Goal: Information Seeking & Learning: Compare options

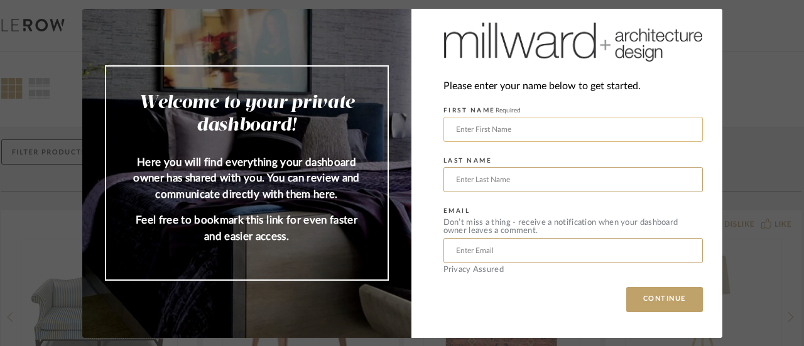
click at [500, 127] on input "text" at bounding box center [572, 129] width 259 height 25
type input "[PERSON_NAME]"
click at [467, 185] on input "text" at bounding box center [572, 179] width 259 height 25
type input "Klot"
click at [419, 216] on div "Please enter your name below to get started. FIRST NAME Required [PERSON_NAME] …" at bounding box center [566, 173] width 311 height 329
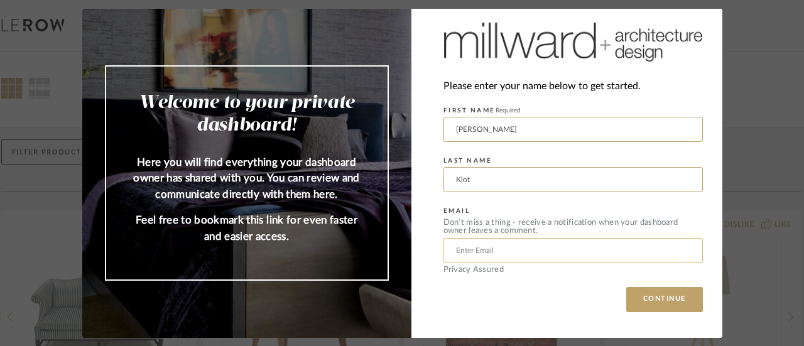
click at [454, 245] on input "text" at bounding box center [572, 250] width 259 height 25
type input "[EMAIL_ADDRESS][DOMAIN_NAME]"
click at [634, 299] on button "CONTINUE" at bounding box center [664, 299] width 77 height 25
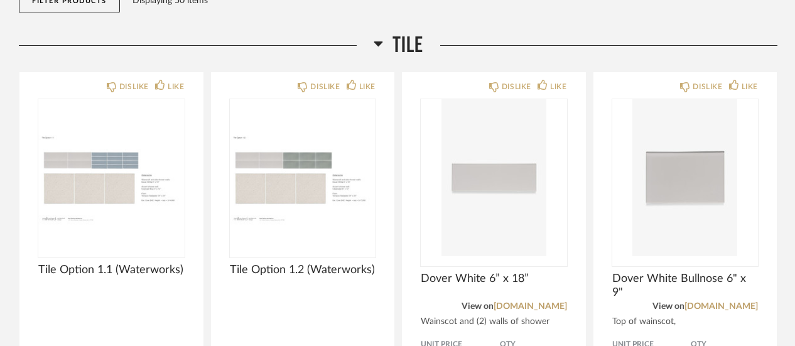
scroll to position [174, 0]
click at [282, 16] on div "Filter Products Displaying 50 items" at bounding box center [398, 3] width 758 height 57
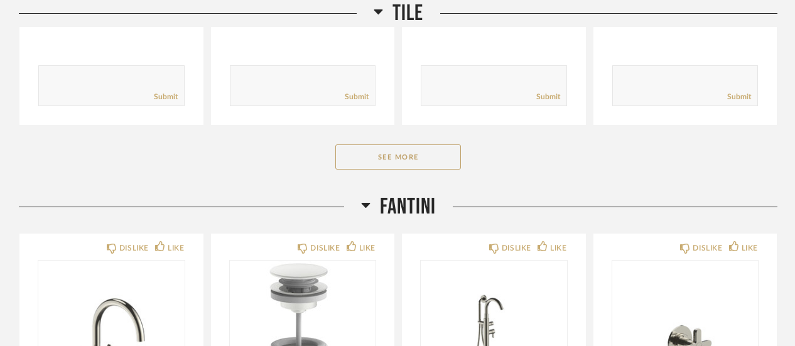
scroll to position [550, 0]
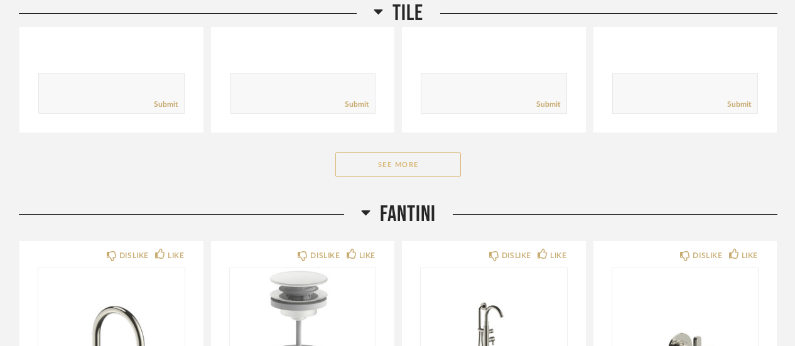
click at [380, 168] on button "See More" at bounding box center [398, 164] width 126 height 25
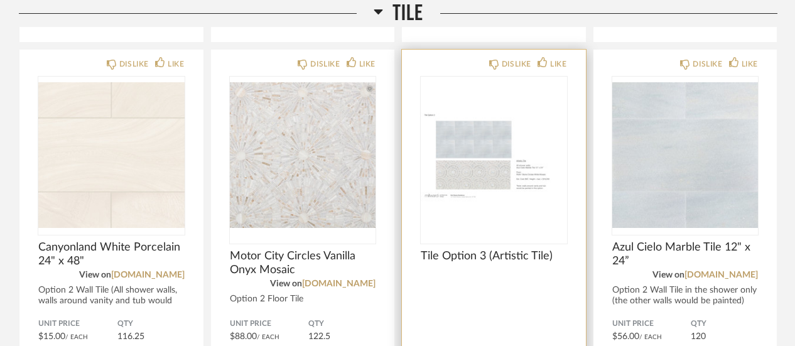
scroll to position [1087, 0]
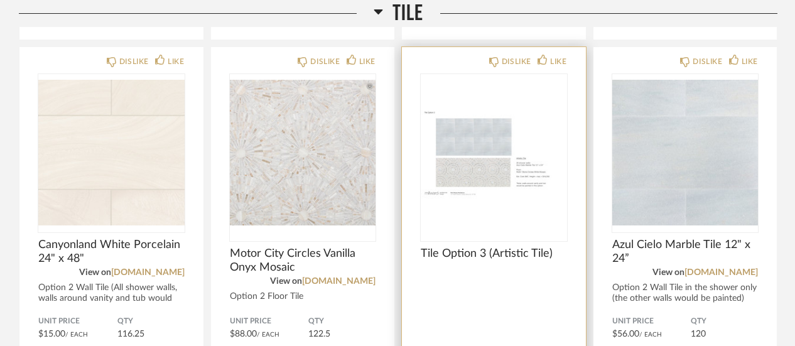
click at [448, 251] on span "Tile Option 3 (Artistic Tile)" at bounding box center [494, 254] width 146 height 14
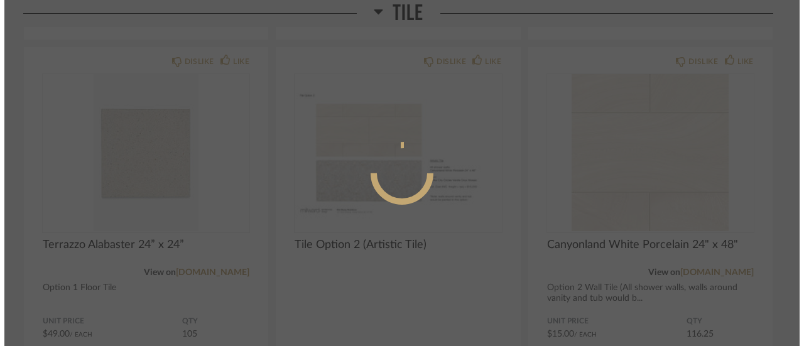
scroll to position [0, 0]
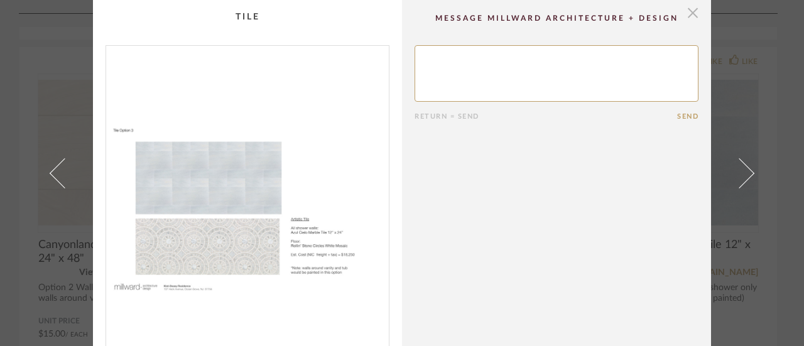
click at [686, 13] on span "button" at bounding box center [692, 12] width 25 height 25
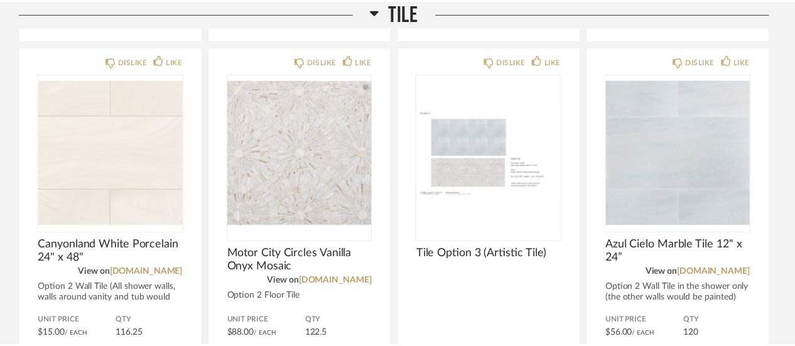
scroll to position [1087, 0]
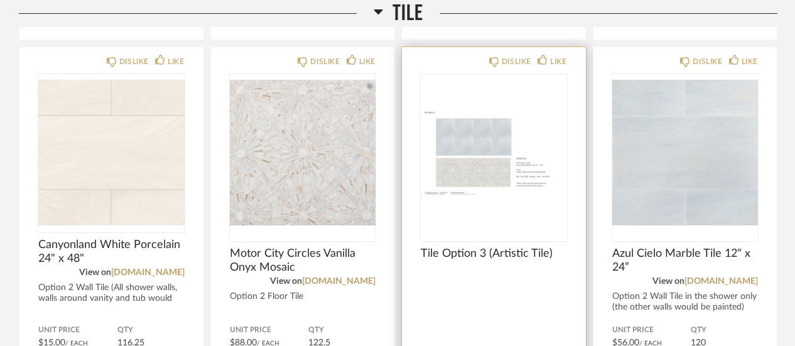
click at [485, 289] on div "Tile Option 3 (Artistic Tile)" at bounding box center [494, 290] width 146 height 87
click at [499, 176] on img "0" at bounding box center [494, 152] width 146 height 157
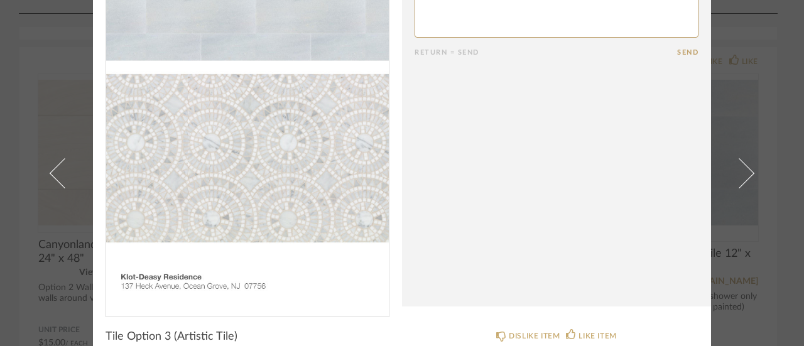
scroll to position [82, 0]
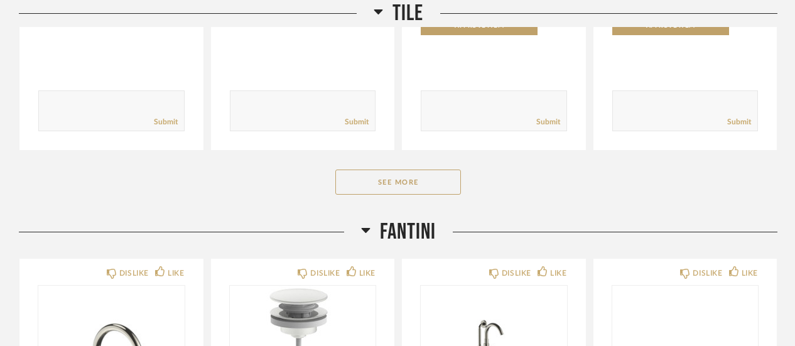
scroll to position [529, 0]
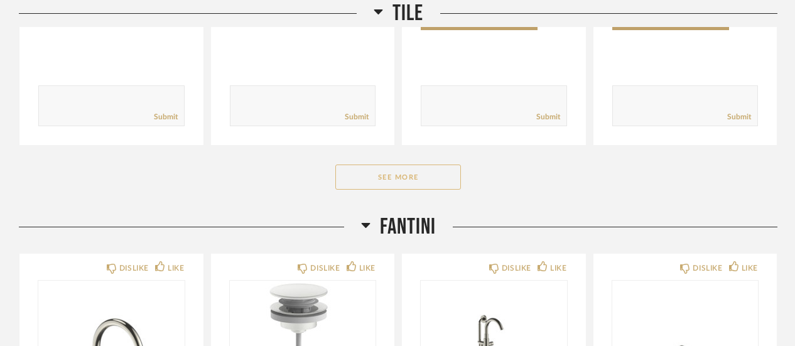
click at [403, 180] on button "See More" at bounding box center [398, 177] width 126 height 25
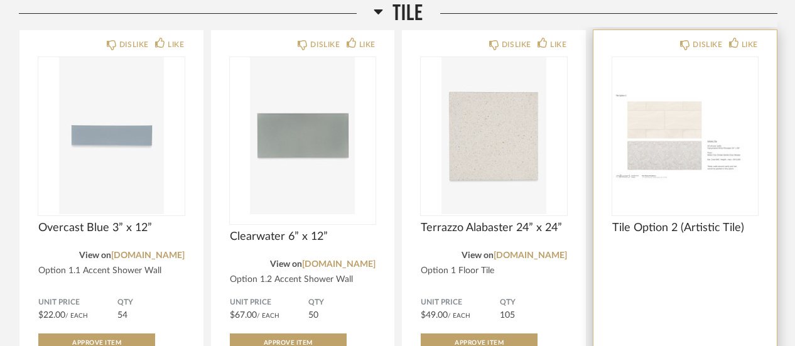
scroll to position [650, 0]
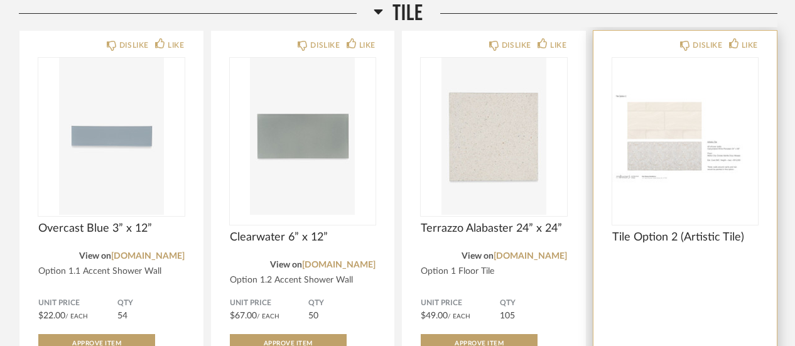
click at [671, 193] on img "0" at bounding box center [685, 136] width 146 height 157
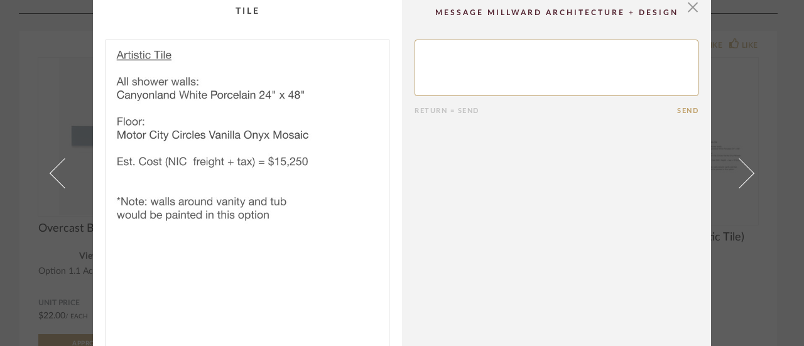
scroll to position [6, 0]
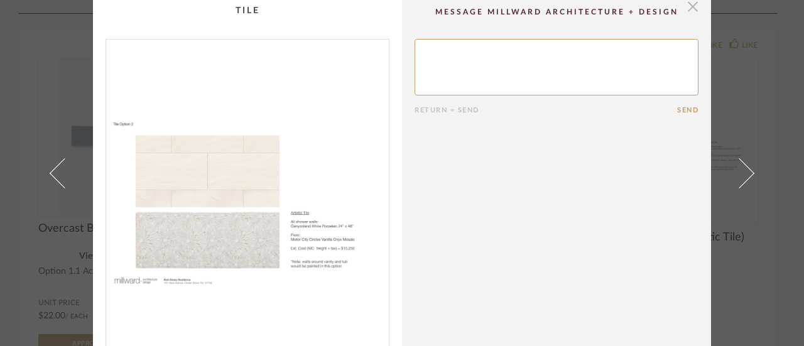
click at [689, 6] on span "button" at bounding box center [692, 6] width 25 height 25
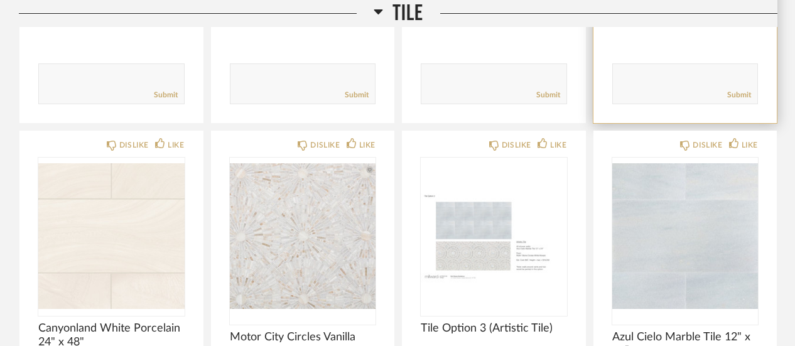
scroll to position [1093, 0]
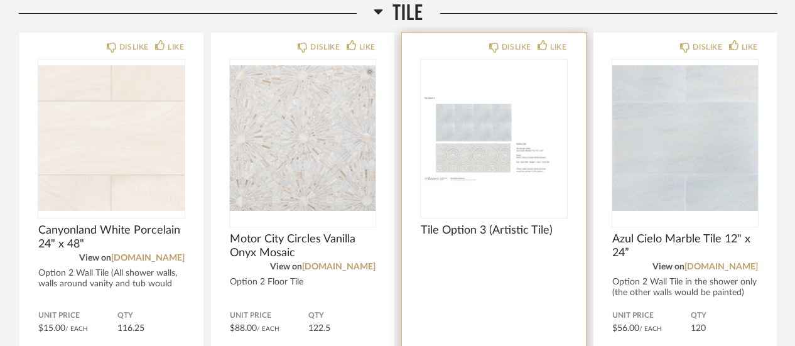
click at [487, 230] on span "Tile Option 3 (Artistic Tile)" at bounding box center [494, 231] width 146 height 14
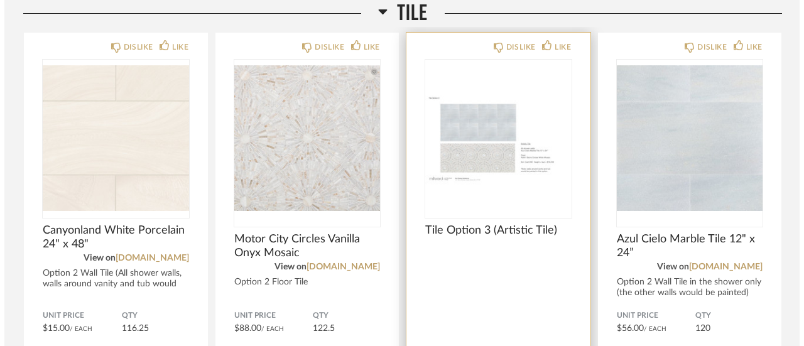
scroll to position [0, 0]
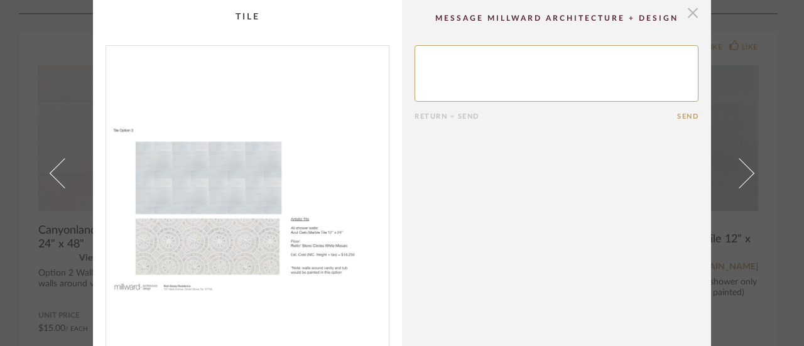
click at [689, 12] on span "button" at bounding box center [692, 12] width 25 height 25
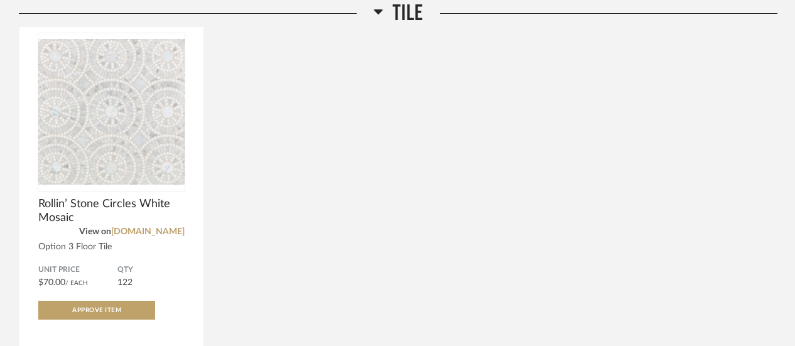
scroll to position [1584, 0]
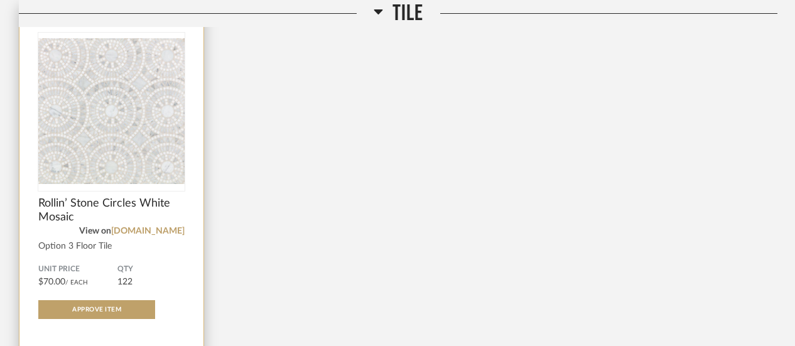
click at [154, 257] on div "DISLIKE LIKE Rollin’ Stone Circles White Mosaic View on [DOMAIN_NAME] Option 3 …" at bounding box center [111, 220] width 184 height 428
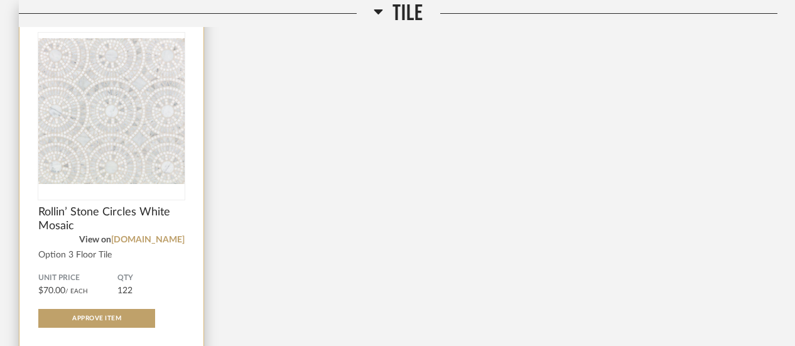
click at [121, 156] on img "0" at bounding box center [111, 111] width 146 height 157
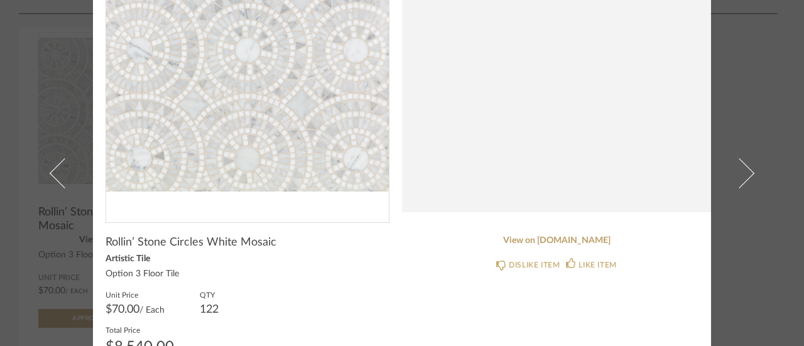
scroll to position [0, 0]
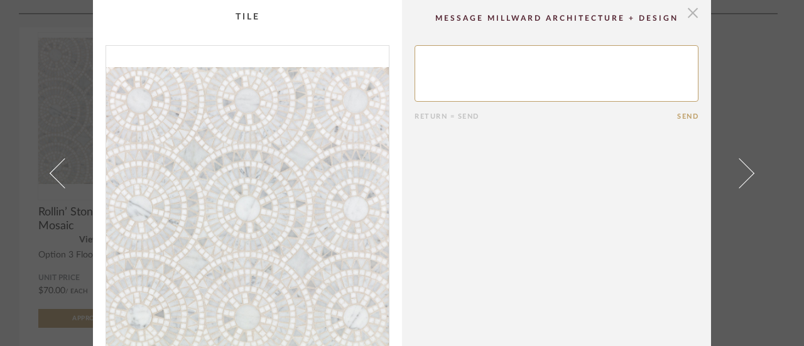
click at [689, 14] on span "button" at bounding box center [692, 12] width 25 height 25
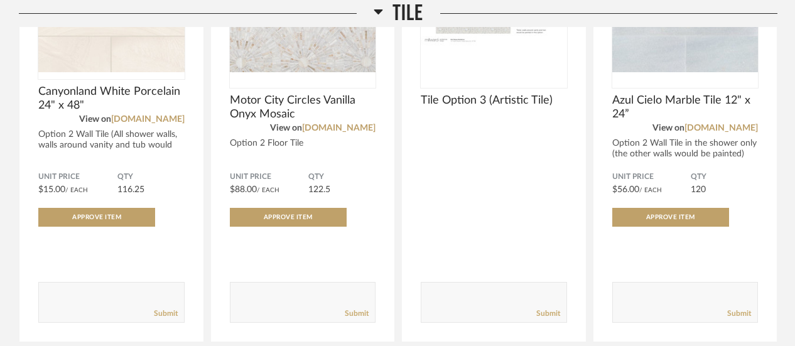
scroll to position [1243, 0]
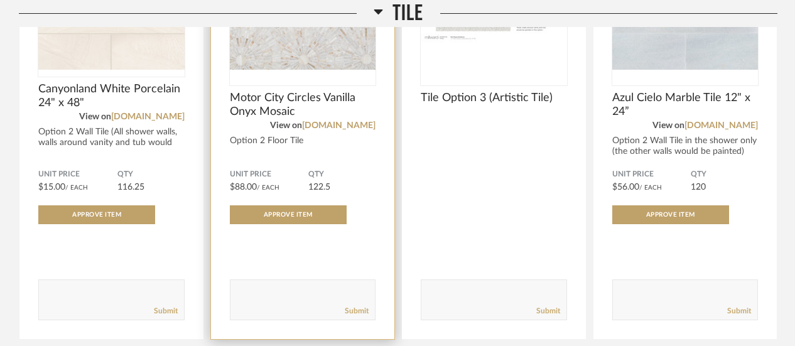
click at [355, 143] on div "Option 2 Floor Tile" at bounding box center [303, 141] width 146 height 11
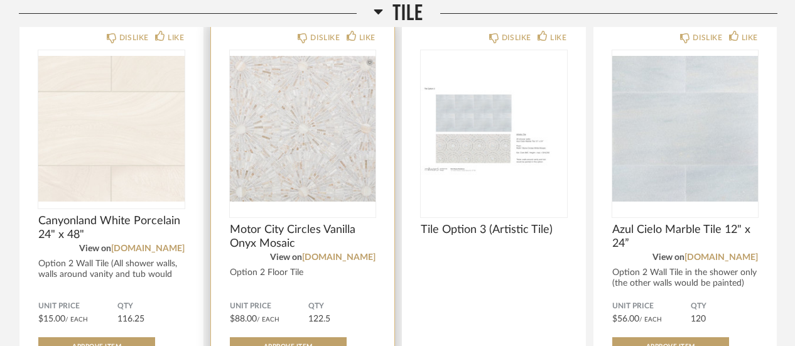
scroll to position [1111, 0]
click at [306, 116] on img "0" at bounding box center [303, 129] width 146 height 157
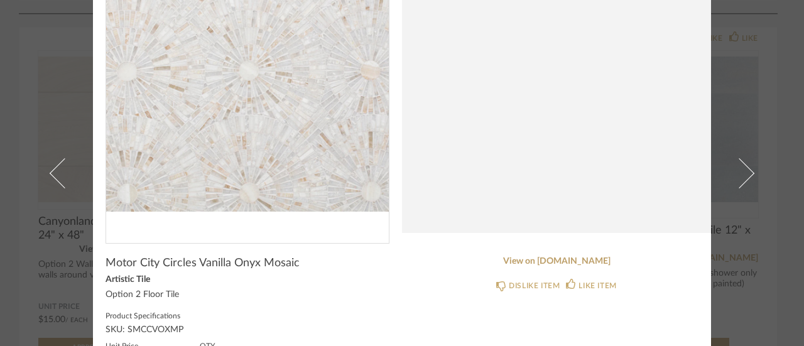
scroll to position [0, 0]
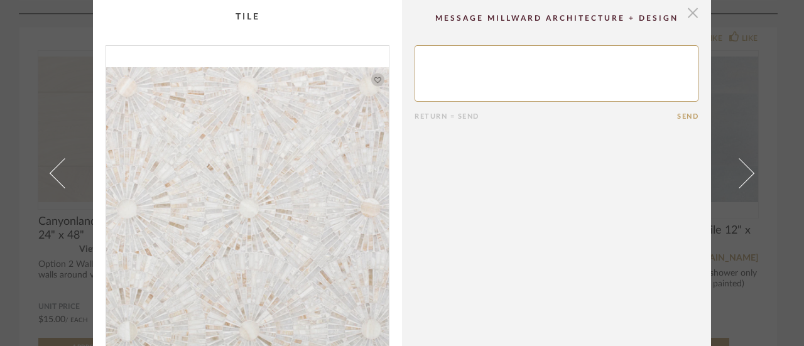
click at [688, 13] on span "button" at bounding box center [692, 12] width 25 height 25
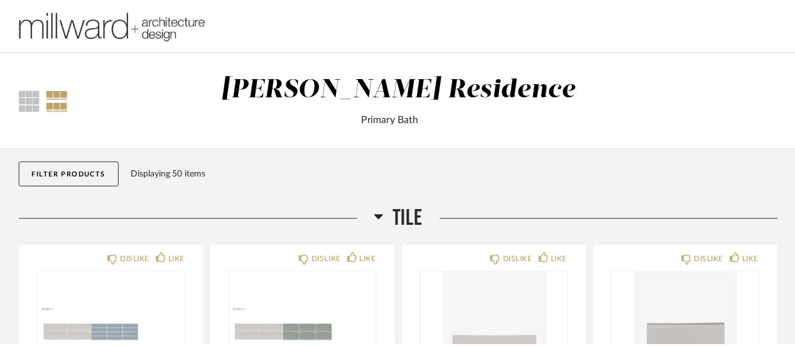
scroll to position [1111, 0]
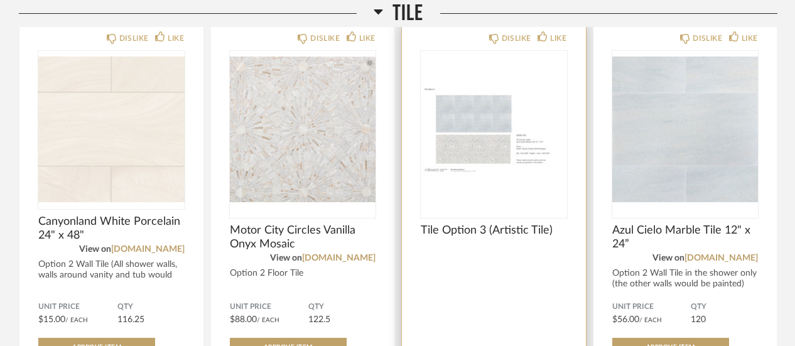
click at [499, 146] on img "0" at bounding box center [494, 129] width 146 height 157
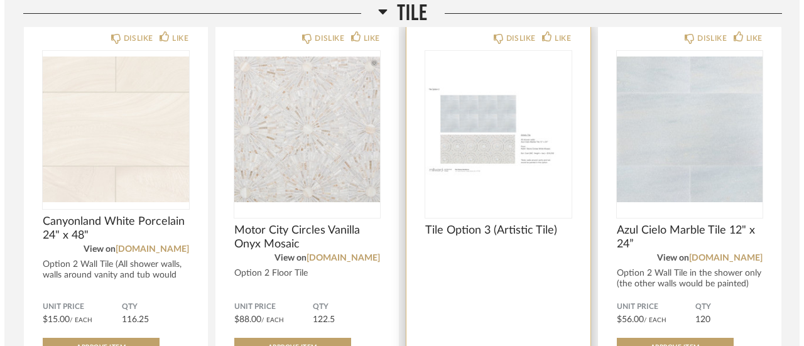
scroll to position [0, 0]
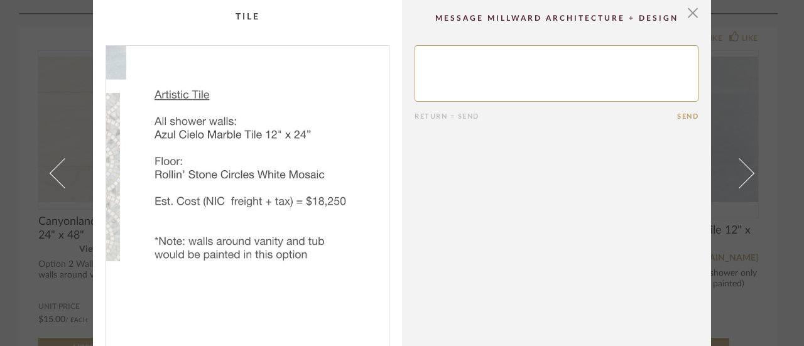
click at [317, 258] on img "0" at bounding box center [247, 208] width 283 height 325
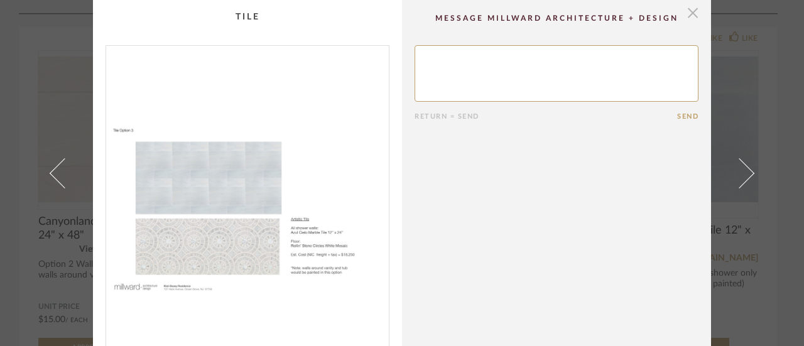
click at [691, 11] on span "button" at bounding box center [692, 12] width 25 height 25
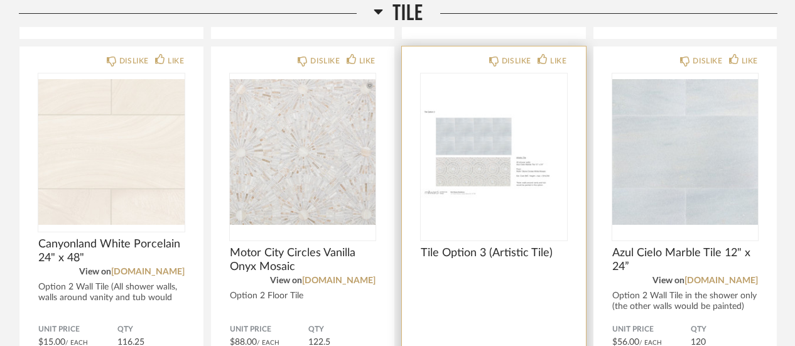
scroll to position [1087, 0]
click at [527, 205] on img "0" at bounding box center [494, 152] width 146 height 157
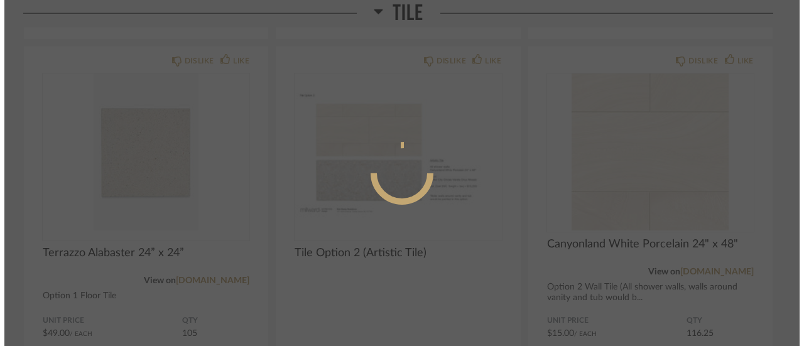
scroll to position [0, 0]
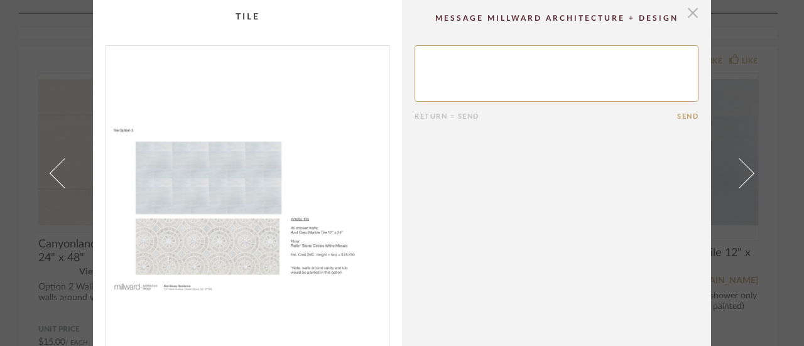
click at [686, 14] on span "button" at bounding box center [692, 12] width 25 height 25
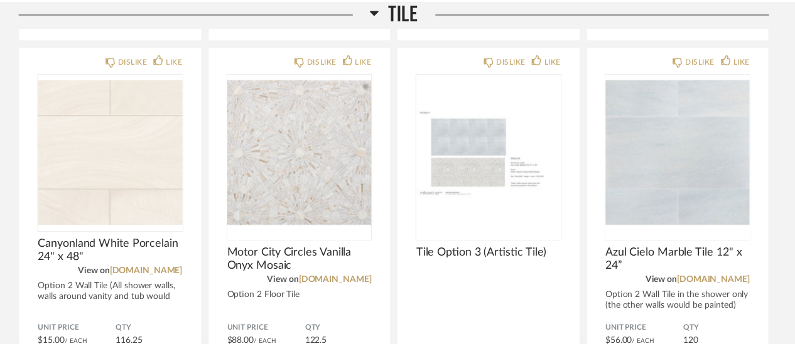
scroll to position [1087, 0]
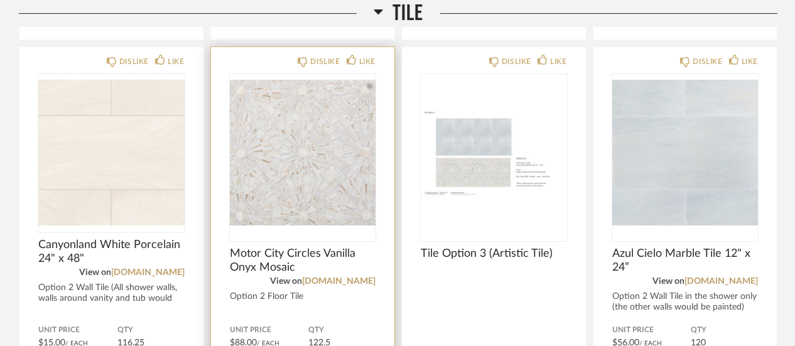
click at [303, 169] on img "0" at bounding box center [303, 152] width 146 height 157
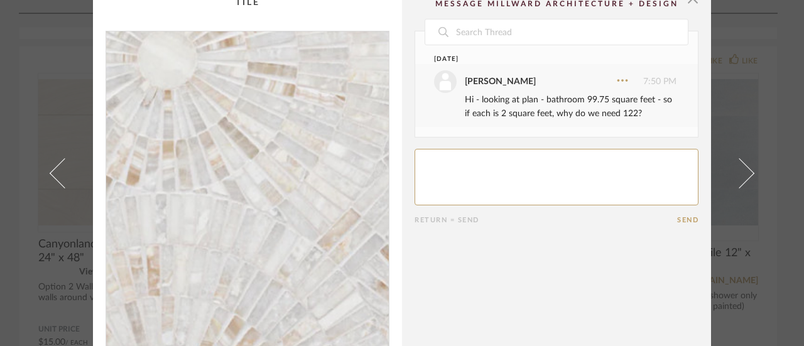
scroll to position [0, 0]
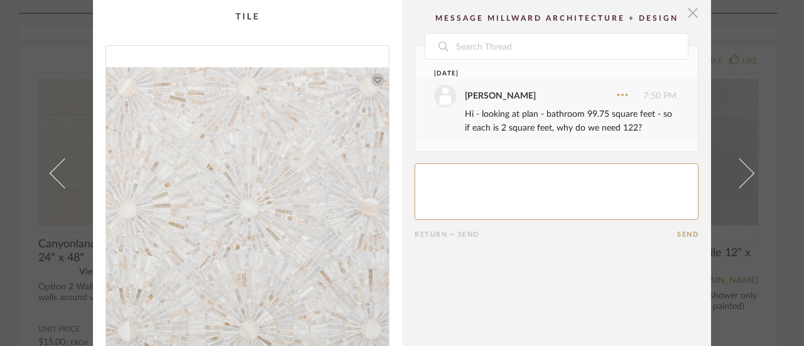
click at [689, 11] on span "button" at bounding box center [692, 12] width 25 height 25
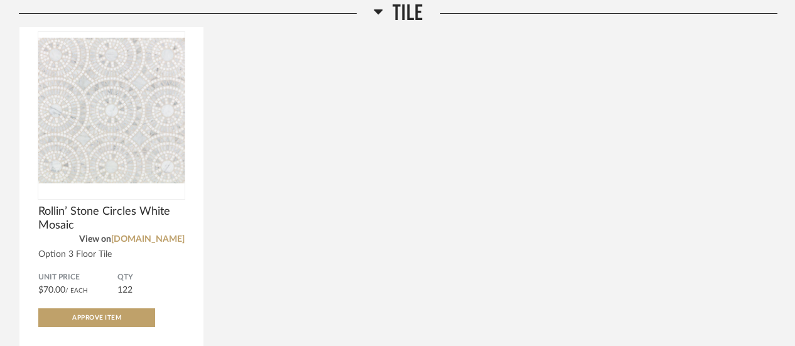
scroll to position [1585, 0]
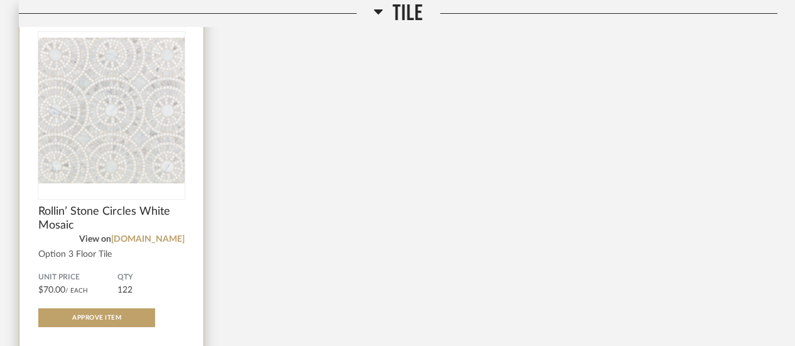
click at [114, 213] on span "Rollin’ Stone Circles White Mosaic" at bounding box center [111, 219] width 146 height 28
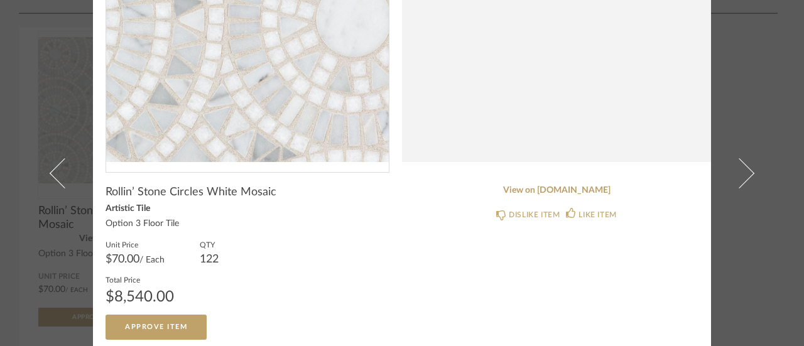
scroll to position [213, 0]
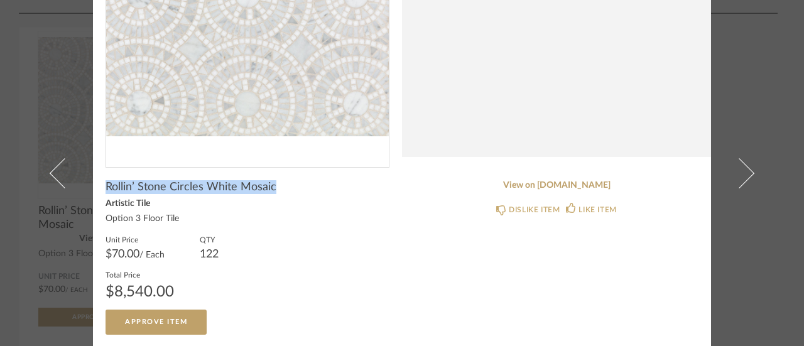
drag, startPoint x: 98, startPoint y: 181, endPoint x: 277, endPoint y: 174, distance: 179.1
click at [277, 174] on cpp-summary-info "Rollin’ Stone Circles White Mosaic Artistic Tile Option 3 Floor Tile Unit Price…" at bounding box center [247, 251] width 309 height 167
copy span "Rollin’ Stone Circles White Mosaic"
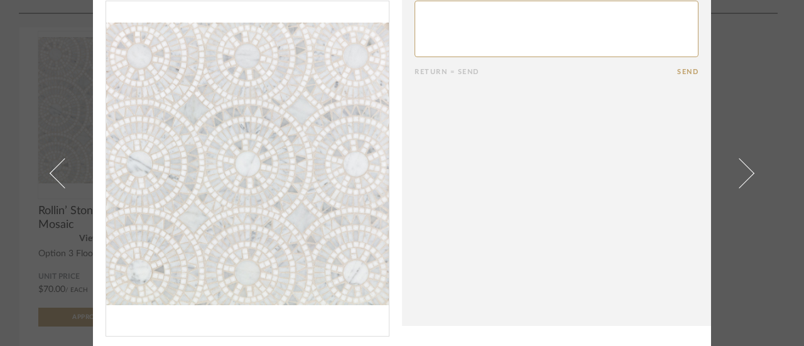
scroll to position [0, 0]
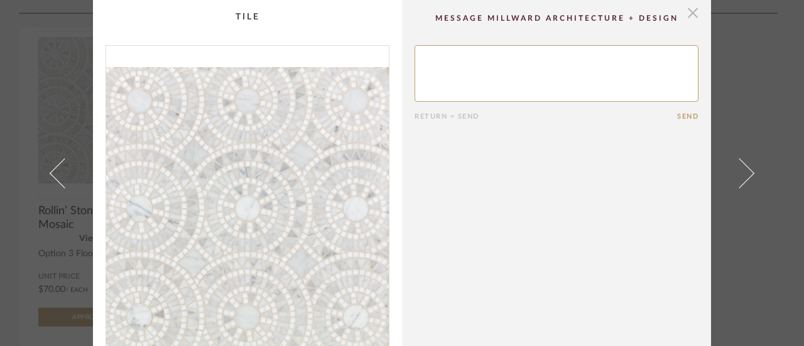
click at [688, 14] on span "button" at bounding box center [692, 12] width 25 height 25
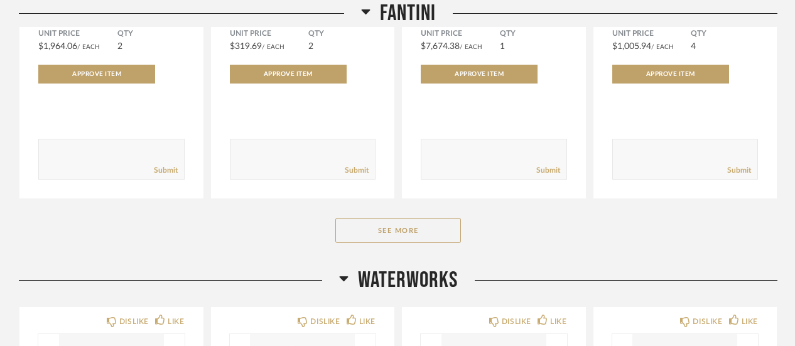
scroll to position [2327, 0]
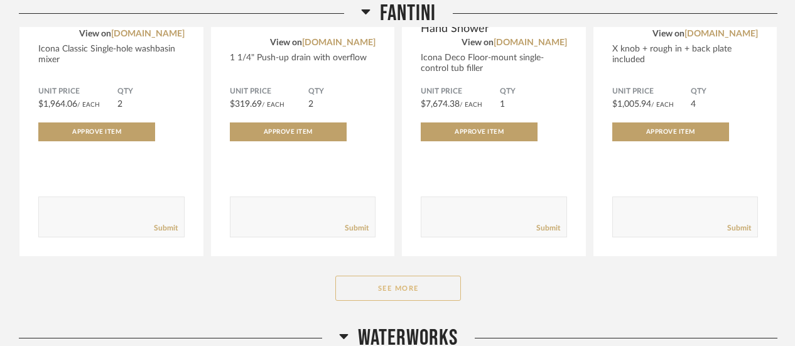
click at [407, 287] on button "See More" at bounding box center [398, 288] width 126 height 25
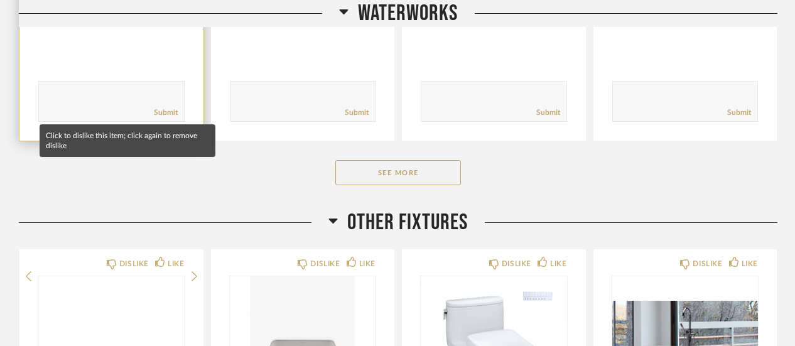
scroll to position [4450, 0]
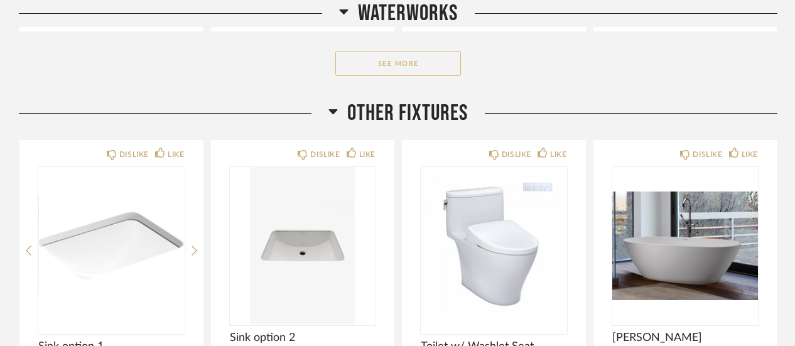
click at [364, 54] on button "See More" at bounding box center [398, 63] width 126 height 25
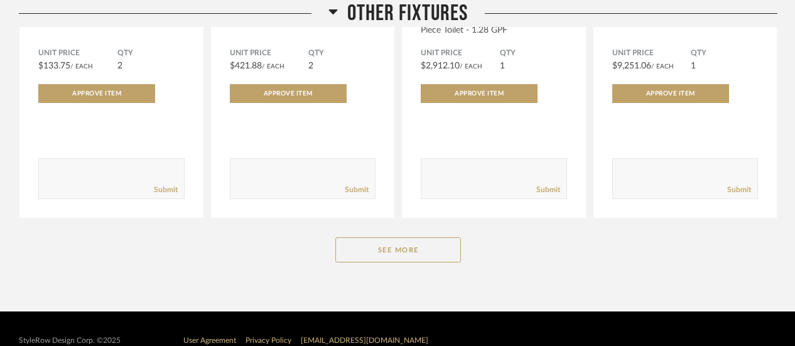
scroll to position [5705, 0]
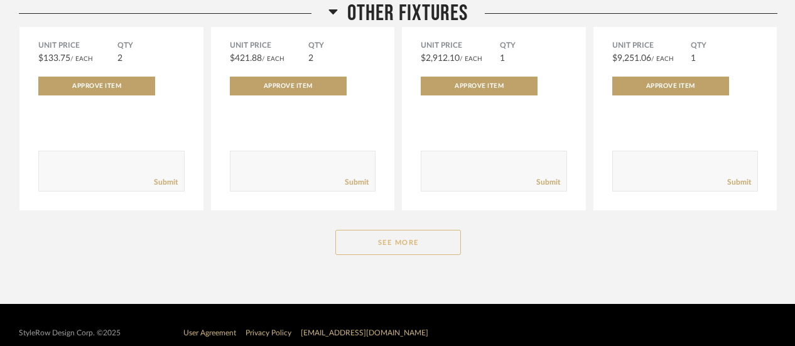
click at [377, 230] on button "See More" at bounding box center [398, 242] width 126 height 25
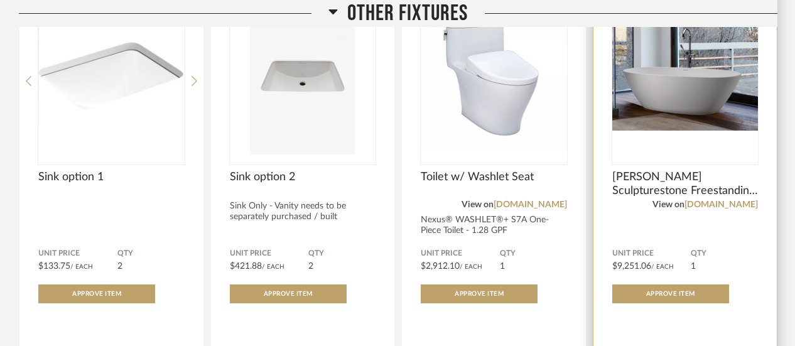
scroll to position [5507, 0]
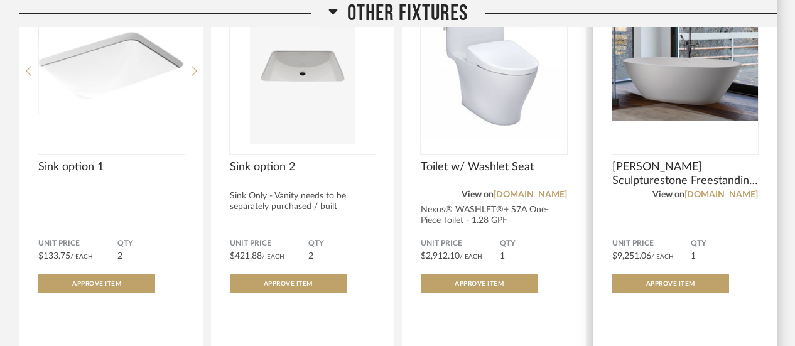
click at [662, 104] on img "0" at bounding box center [685, 65] width 146 height 157
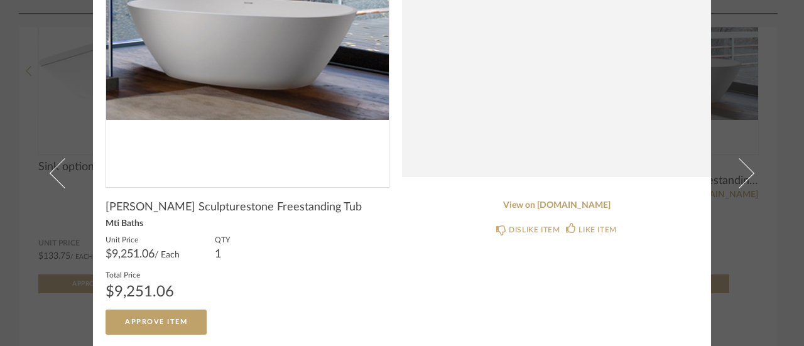
scroll to position [0, 0]
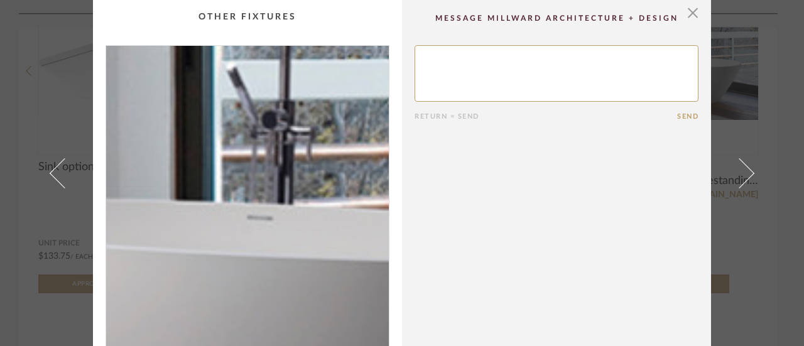
click at [240, 193] on img "0" at bounding box center [247, 208] width 283 height 325
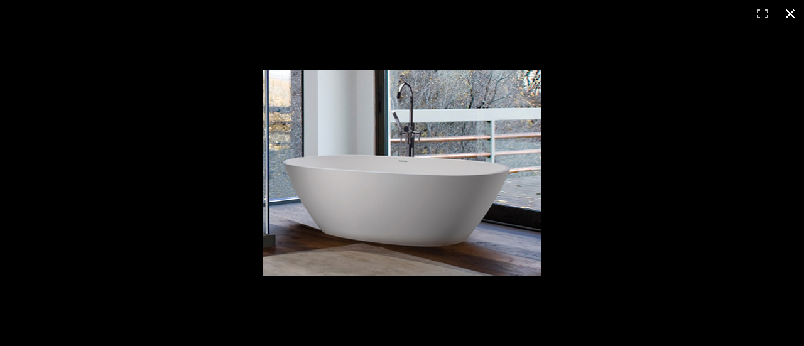
click at [790, 13] on button at bounding box center [790, 14] width 28 height 28
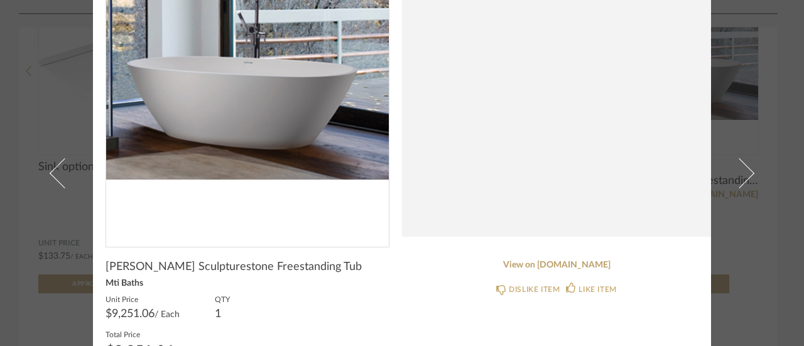
scroll to position [193, 0]
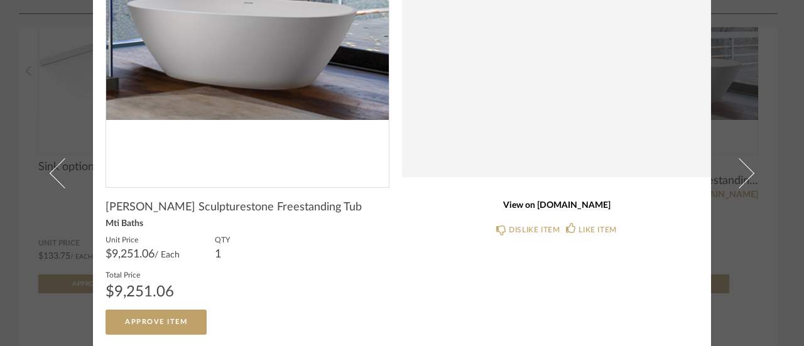
click at [541, 207] on link "View on [DOMAIN_NAME]" at bounding box center [556, 205] width 284 height 11
click at [535, 204] on link "View on [DOMAIN_NAME]" at bounding box center [556, 205] width 284 height 11
click at [554, 207] on link "View on [DOMAIN_NAME]" at bounding box center [556, 205] width 284 height 11
